Goal: Information Seeking & Learning: Find specific fact

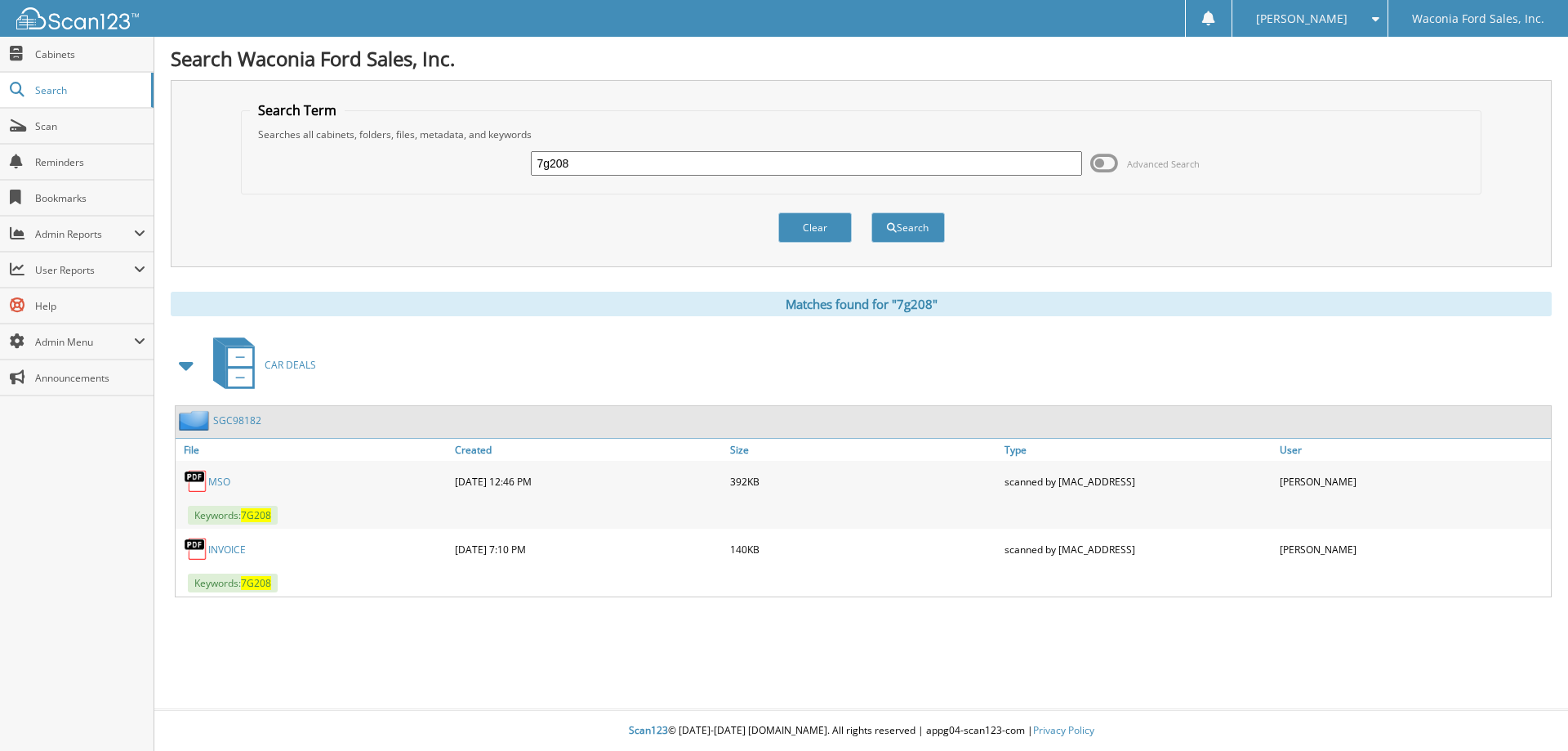
drag, startPoint x: 600, startPoint y: 156, endPoint x: 447, endPoint y: 160, distance: 153.1
click at [447, 160] on div "7g208 Advanced Search" at bounding box center [862, 163] width 1223 height 44
type input "SKE92687"
click at [872, 213] on button "Search" at bounding box center [908, 228] width 74 height 31
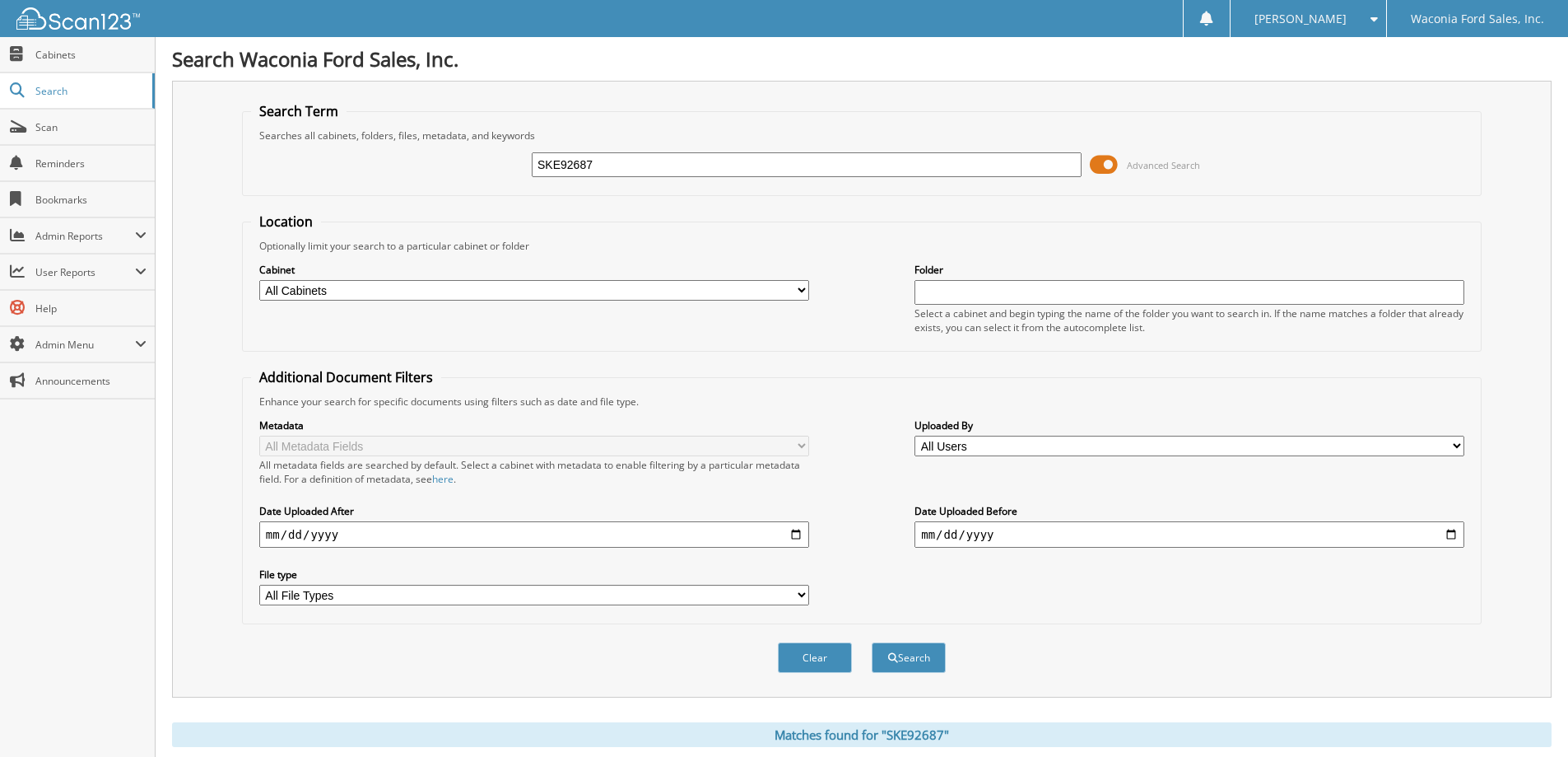
click at [1094, 165] on span at bounding box center [1104, 164] width 28 height 25
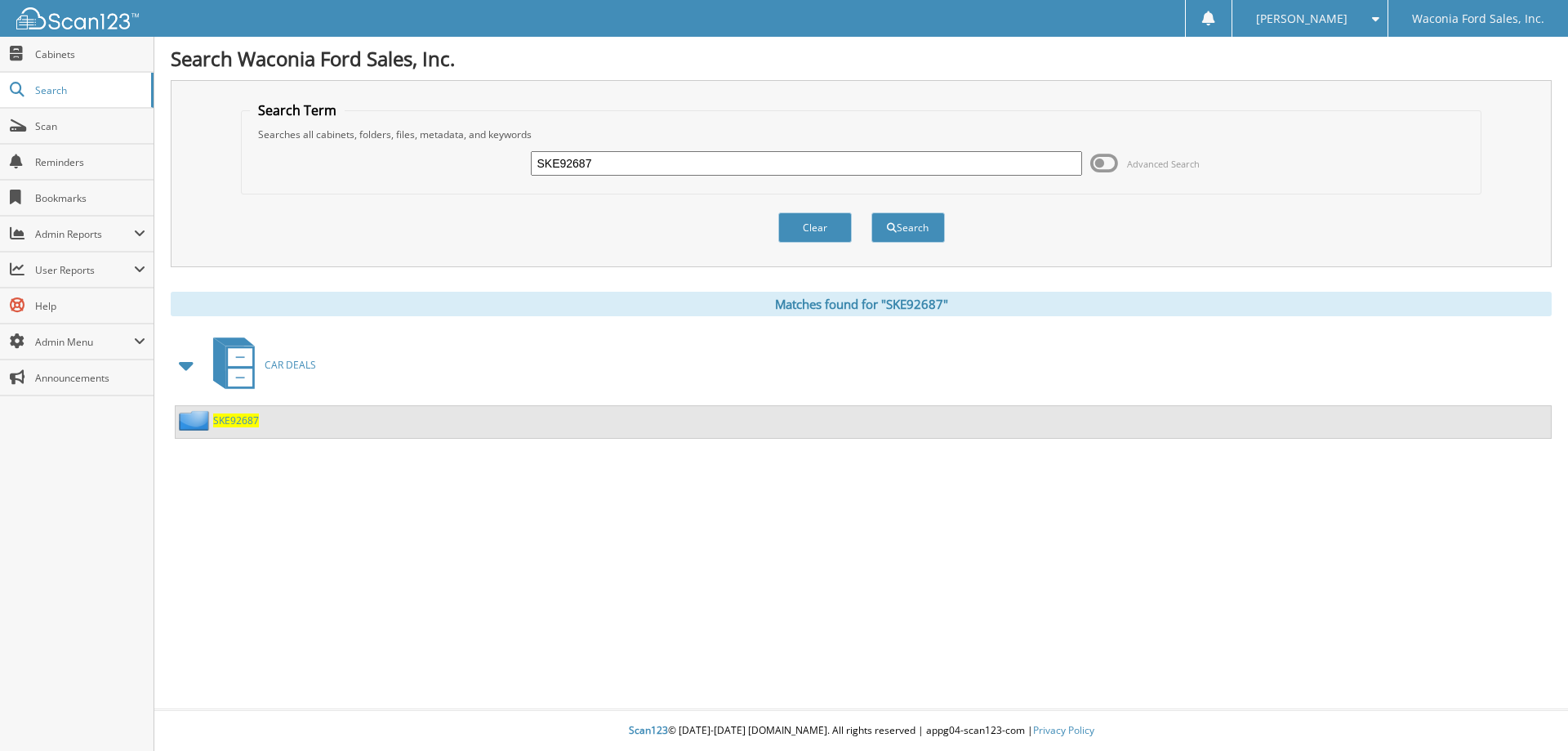
drag, startPoint x: 242, startPoint y: 422, endPoint x: 573, endPoint y: 425, distance: 331.0
click at [242, 423] on span "SKE92687" at bounding box center [235, 421] width 45 height 14
